Goal: Information Seeking & Learning: Learn about a topic

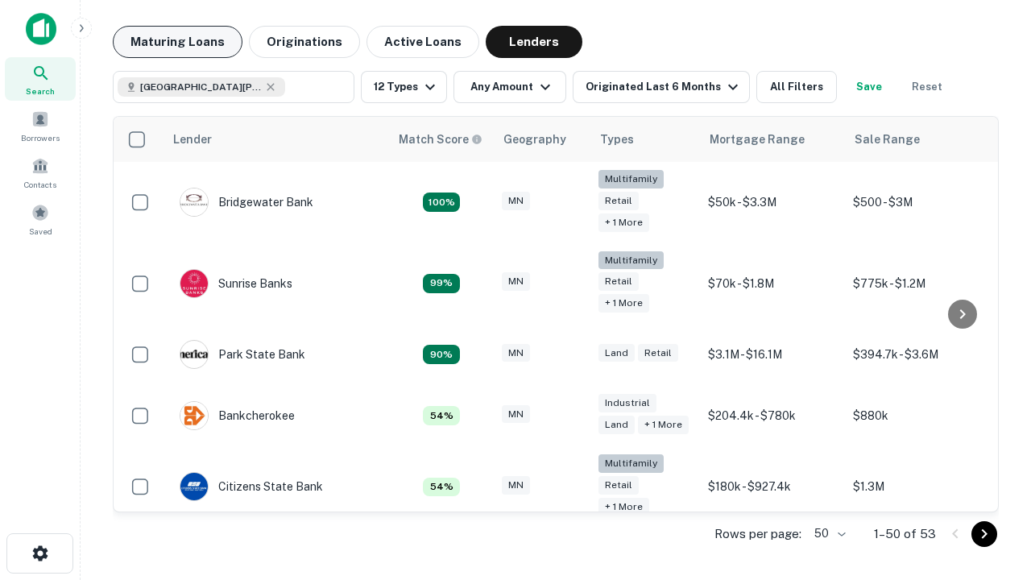
click at [177, 42] on button "Maturing Loans" at bounding box center [178, 42] width 130 height 32
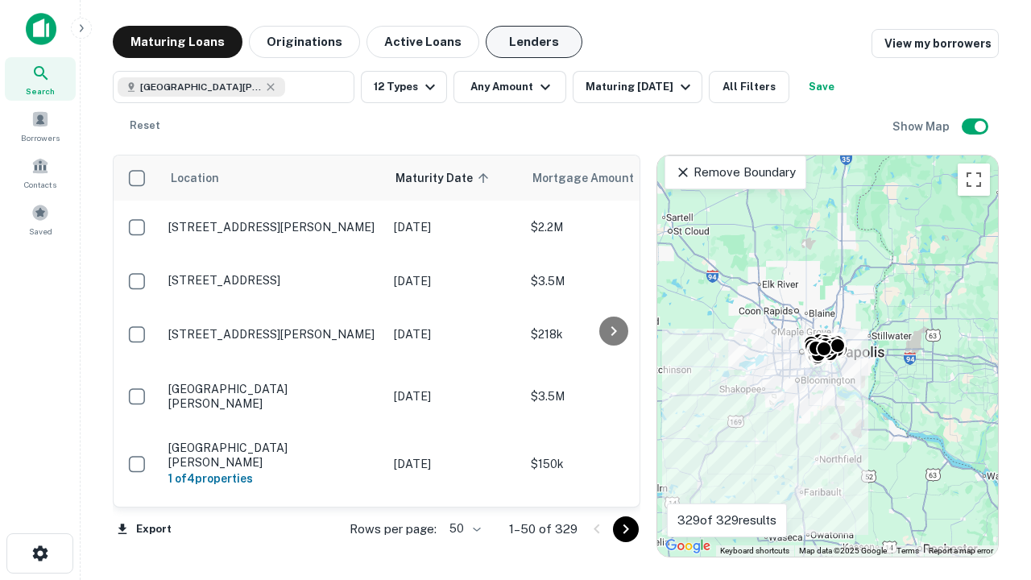
click at [534, 42] on button "Lenders" at bounding box center [534, 42] width 97 height 32
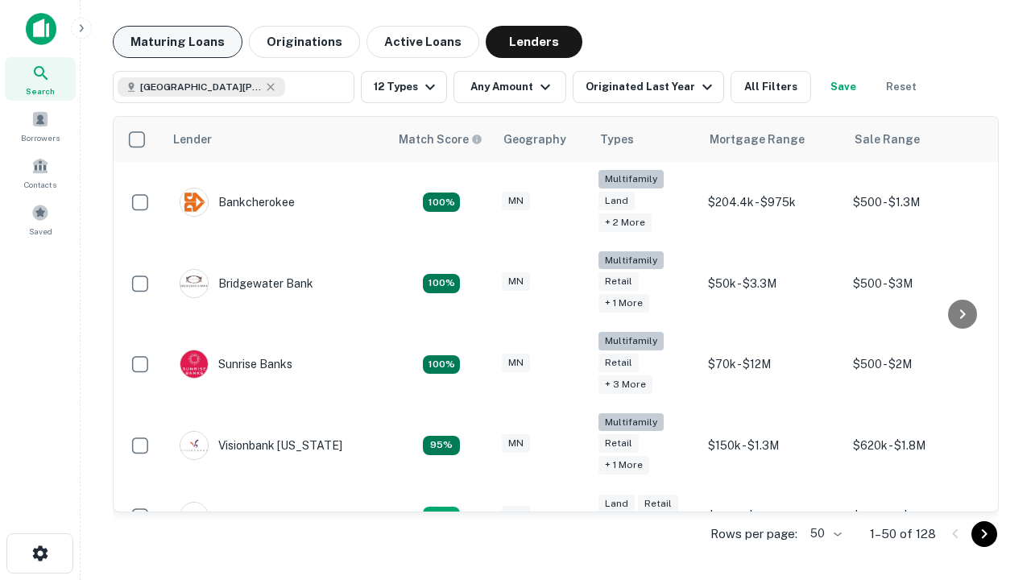
click at [177, 42] on button "Maturing Loans" at bounding box center [178, 42] width 130 height 32
